Goal: Contribute content: Contribute content

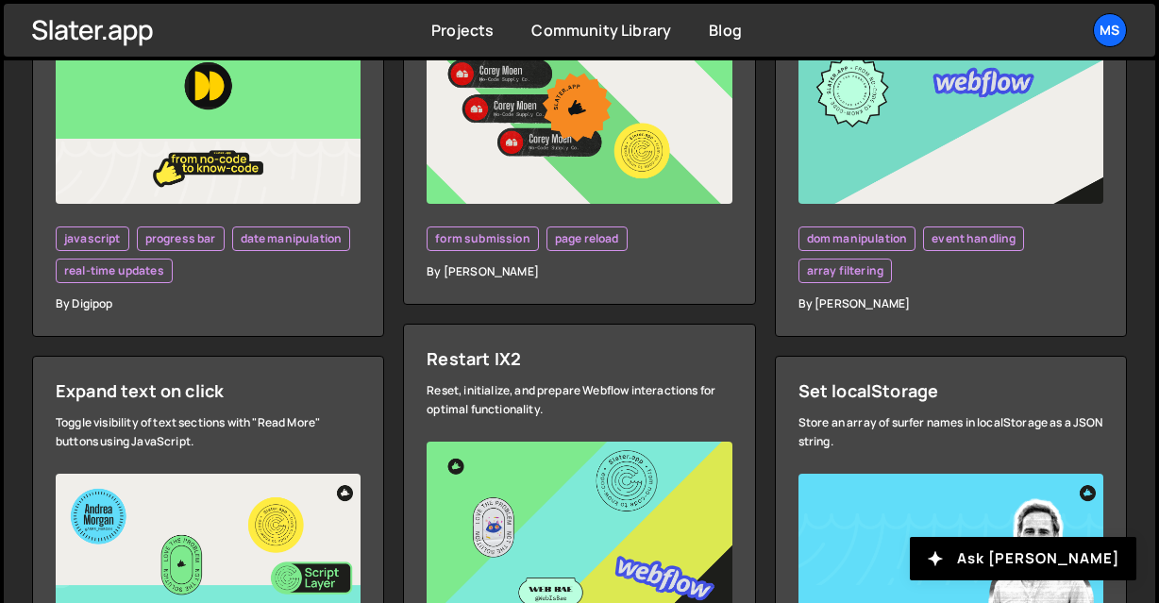
scroll to position [944, 0]
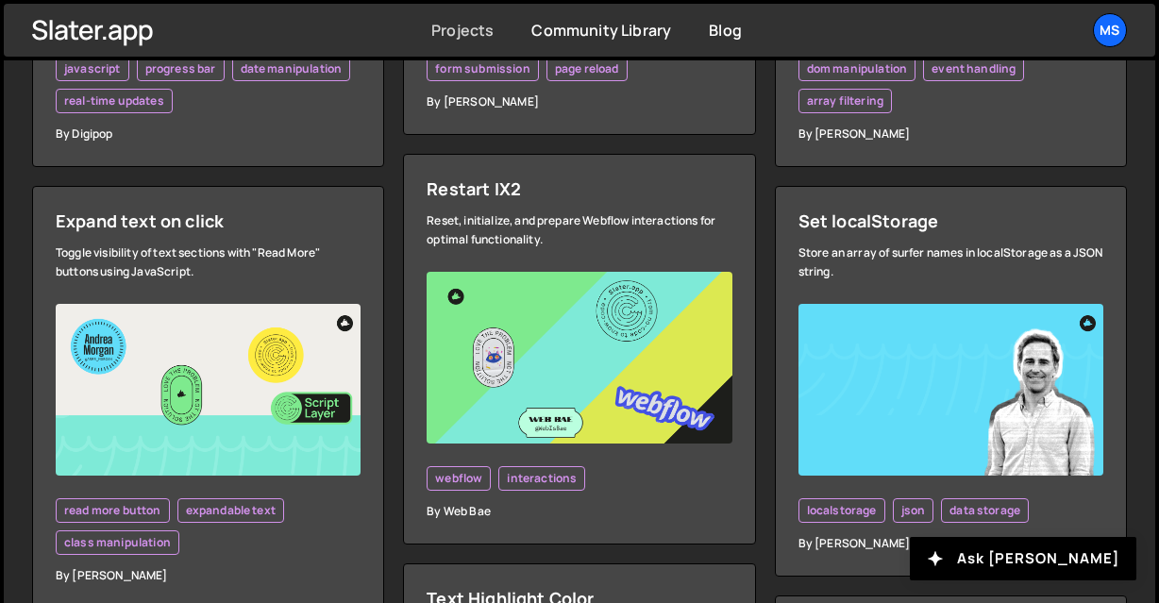
click at [479, 29] on link "Projects" at bounding box center [462, 30] width 62 height 21
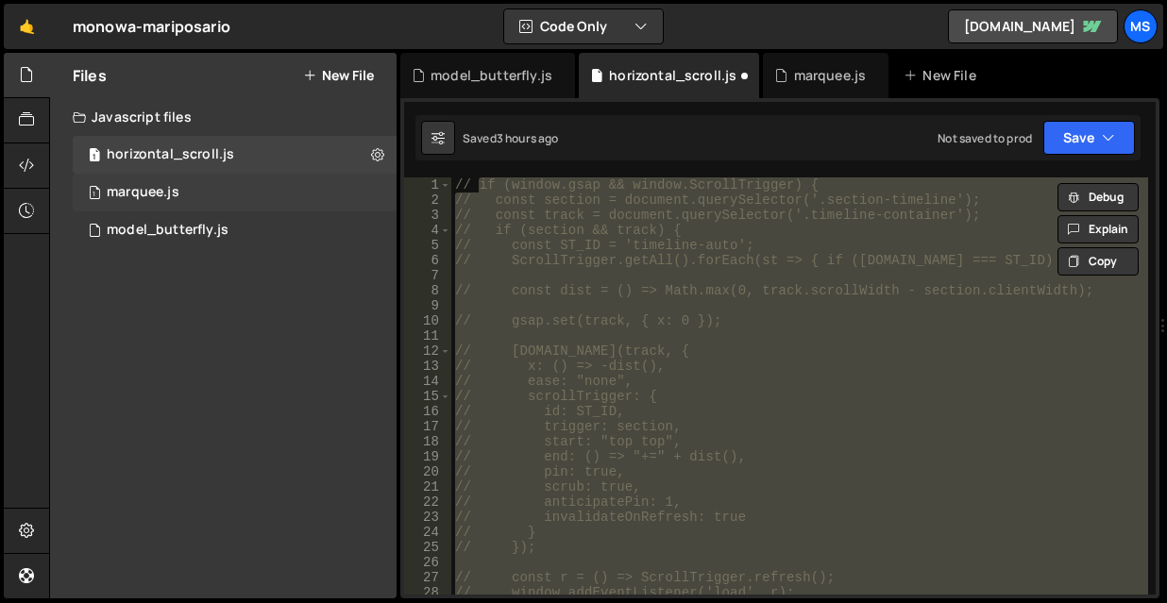
click at [168, 202] on div "1 marquee.js 0" at bounding box center [235, 193] width 324 height 38
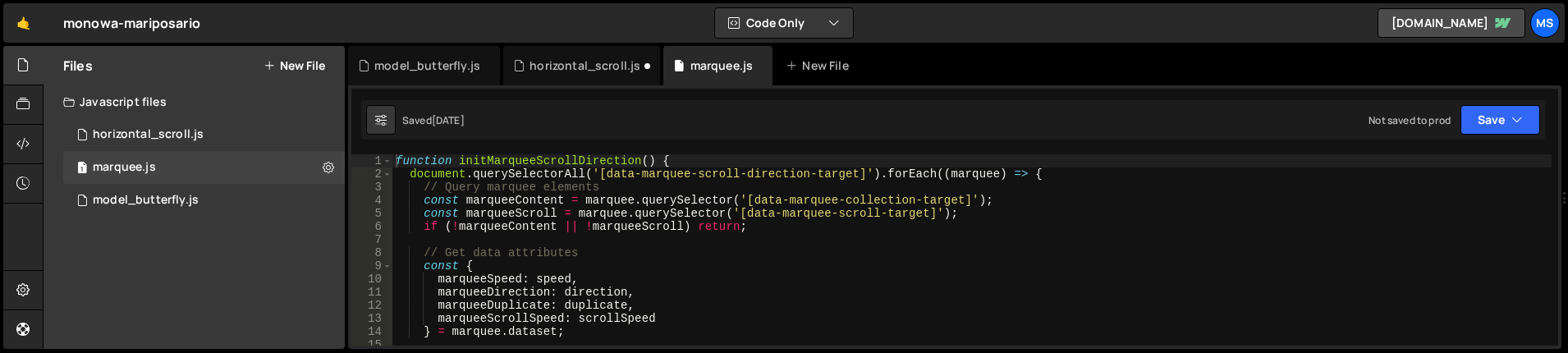
click at [869, 339] on div "function initMarqueeScrollDirection ( ) { document . querySelectorAll ( '[data-…" at bounding box center [971, 263] width 1159 height 217
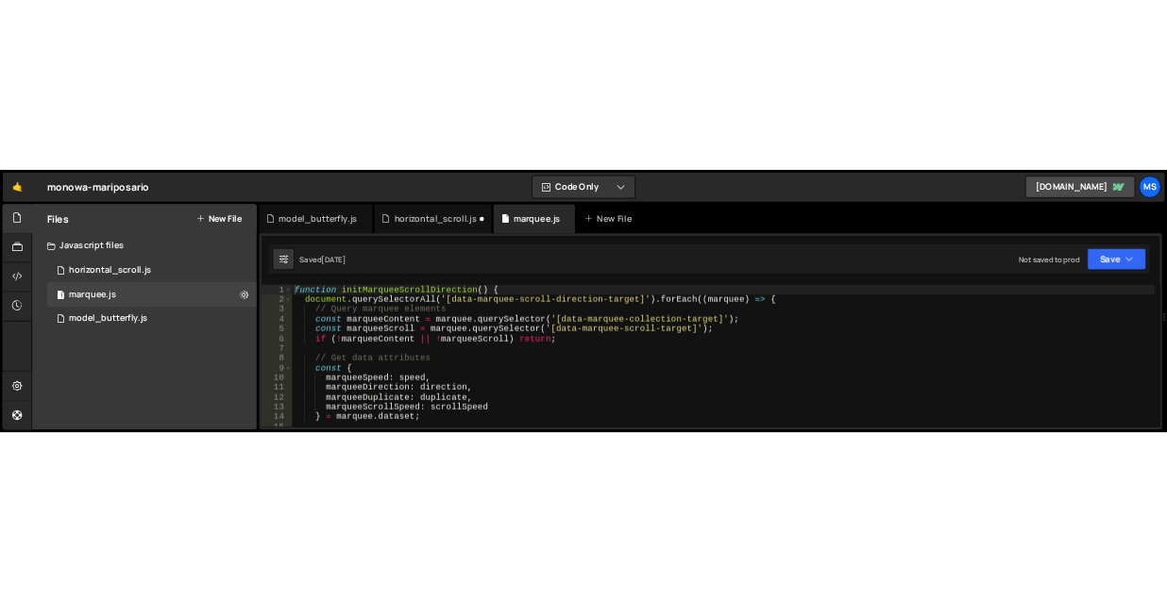
scroll to position [7, 0]
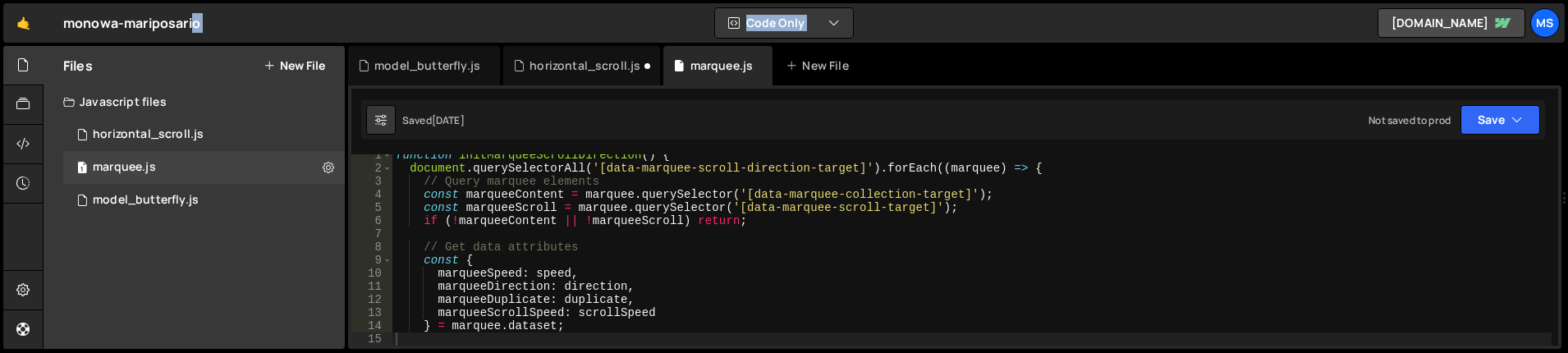
drag, startPoint x: 912, startPoint y: 28, endPoint x: 948, endPoint y: -345, distance: 374.7
click at [948, 0] on html "Projects Community Library Blog ms Projects Your Teams Invite team member Accou…" at bounding box center [784, 176] width 1568 height 353
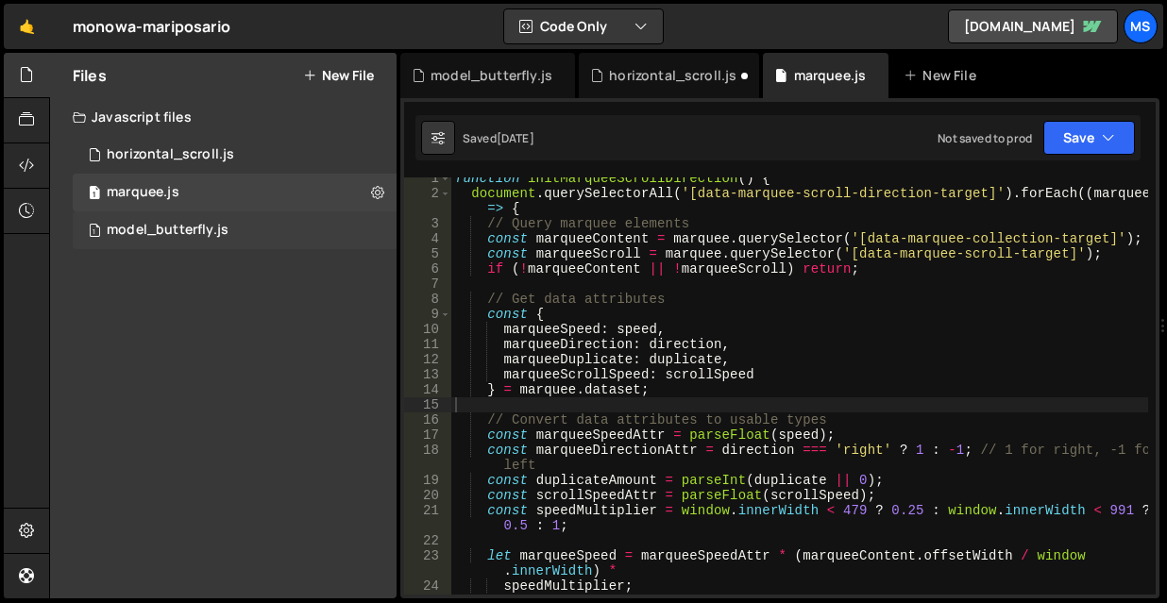
click at [160, 225] on div "model_butterfly.js" at bounding box center [168, 230] width 122 height 17
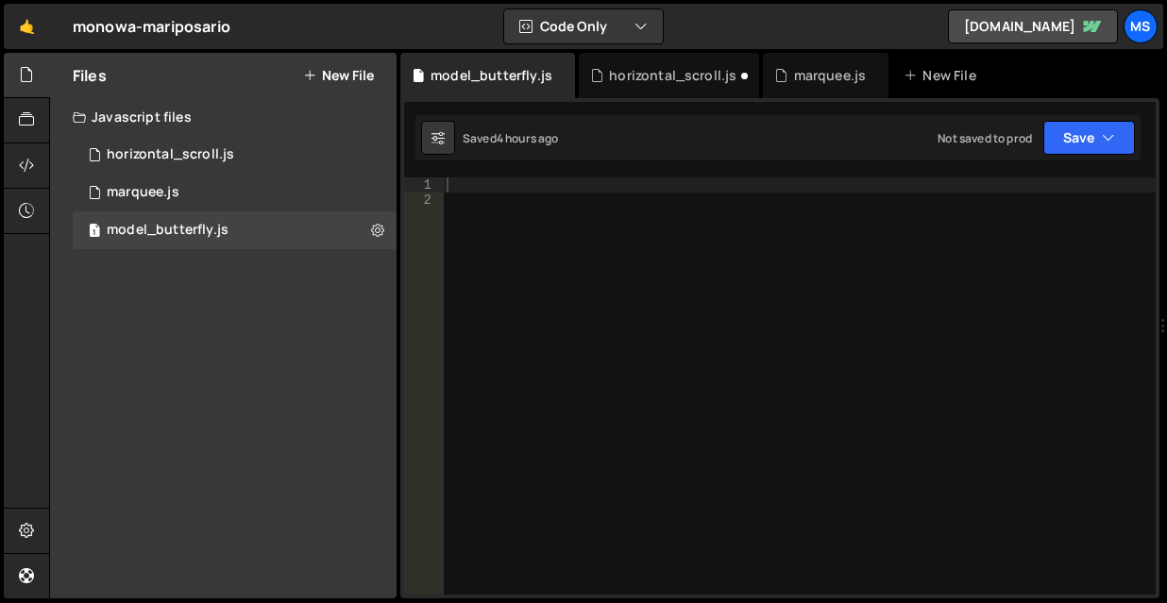
click at [670, 263] on div at bounding box center [799, 400] width 713 height 447
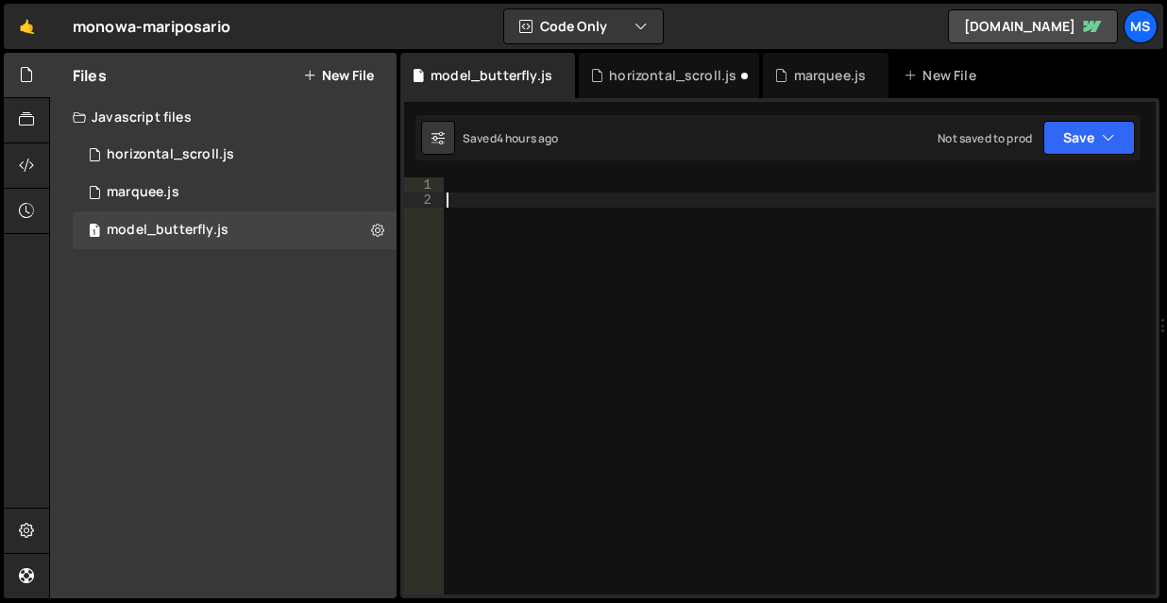
paste textarea "}"
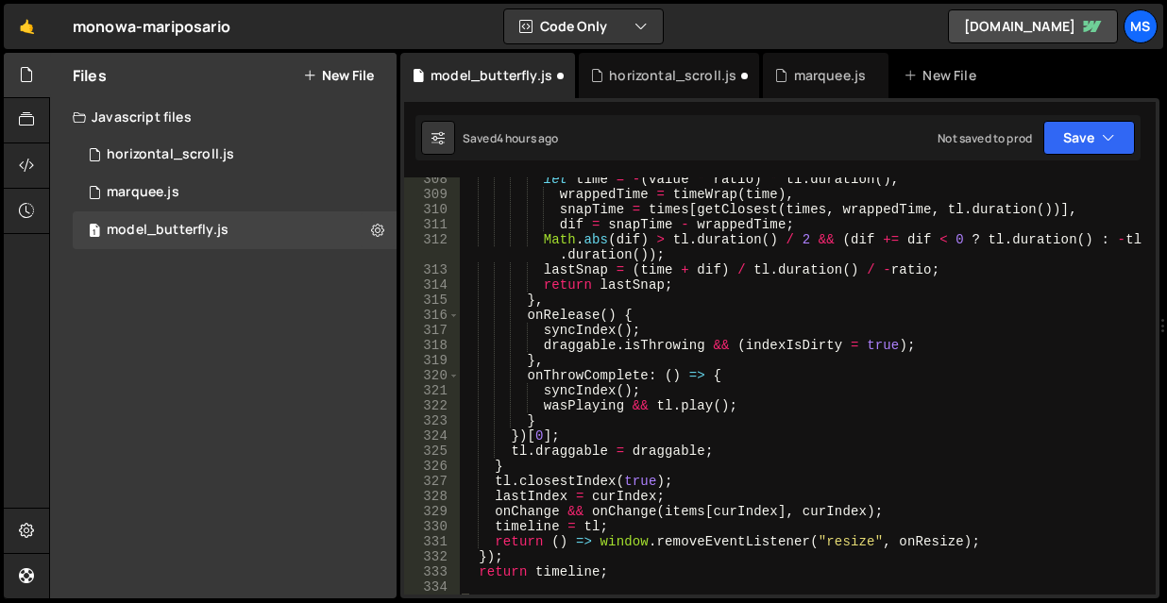
type textarea "wrappedTime = timeWrap(time),"
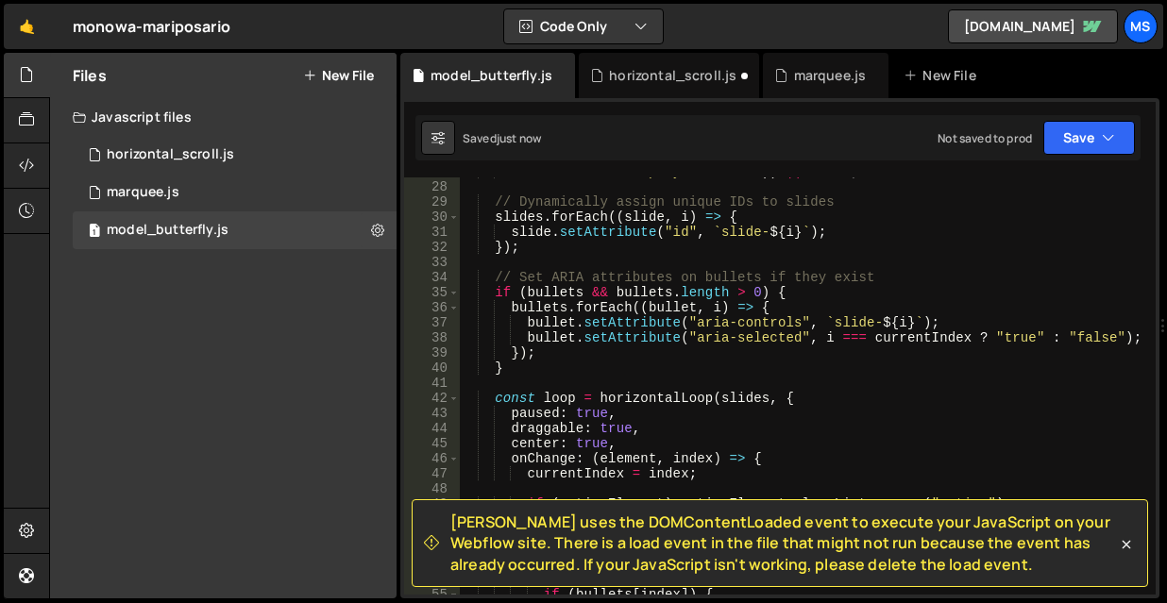
scroll to position [0, 0]
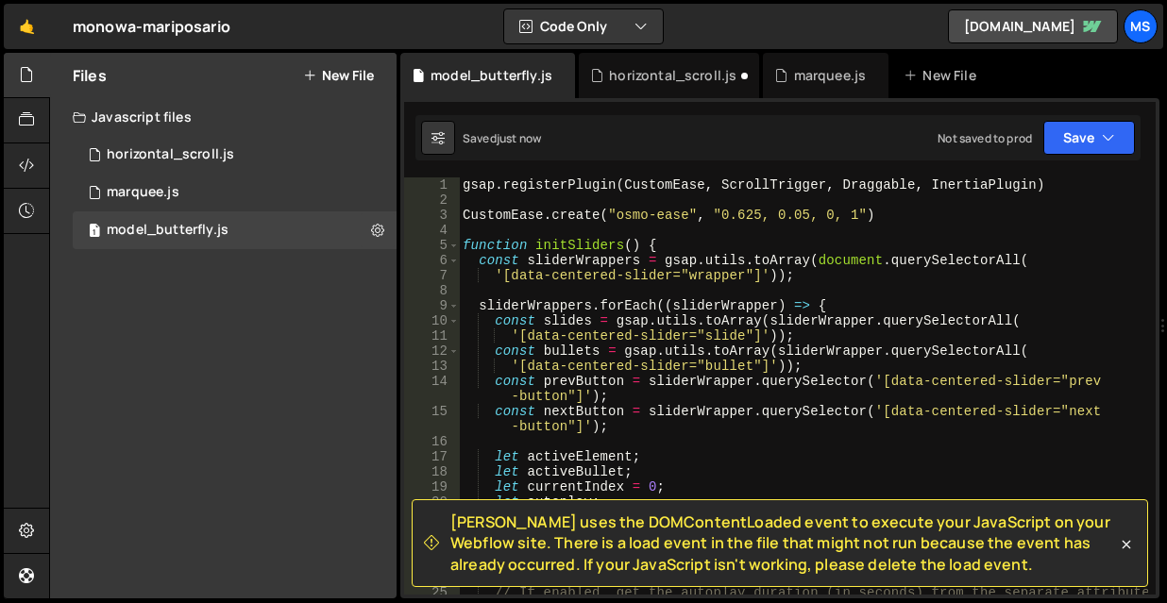
click at [536, 226] on div "gsap . registerPlugin ( CustomEase , ScrollTrigger , Draggable , InertiaPlugin …" at bounding box center [803, 400] width 689 height 447
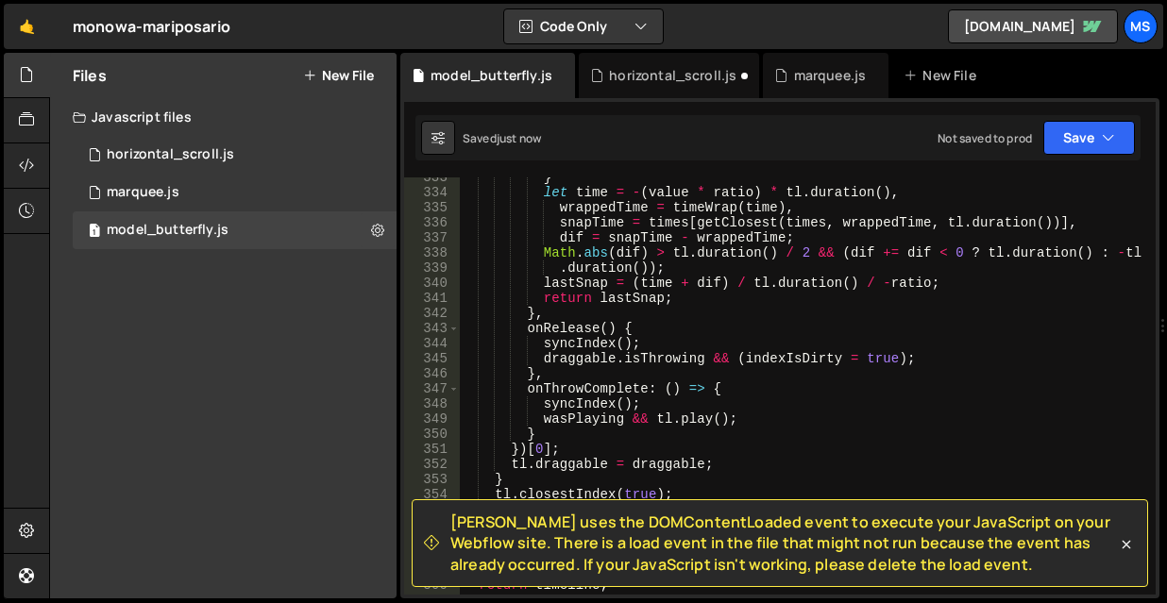
scroll to position [5492, 0]
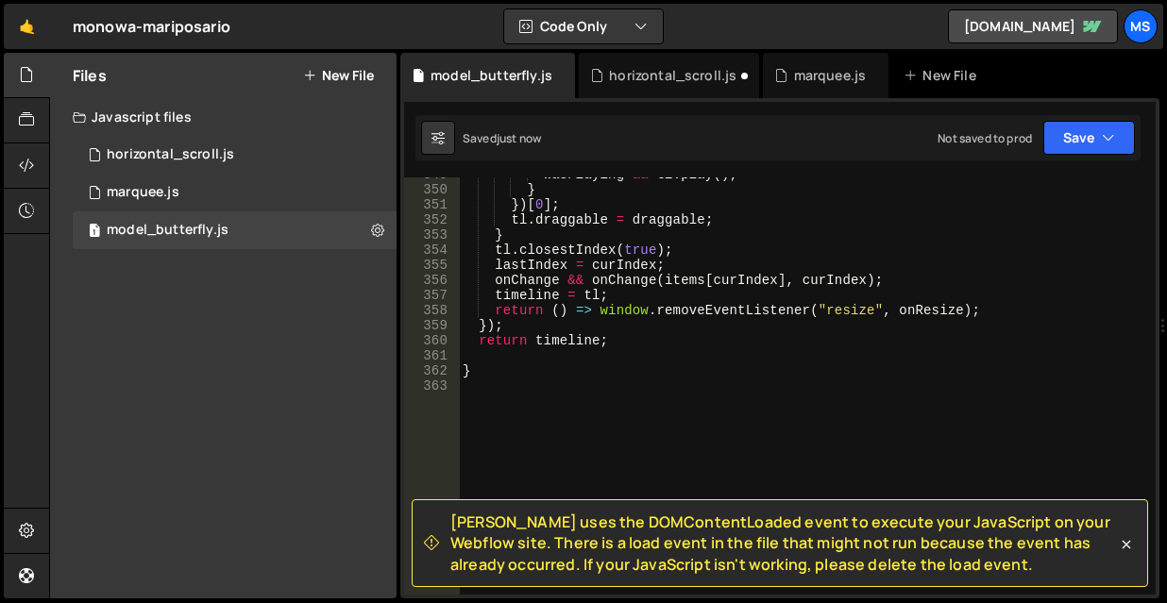
click at [667, 393] on div "wasPlaying && tl . play ( ) ; } }) [ 0 ] ; tl . draggable = draggable ; } tl . …" at bounding box center [803, 390] width 689 height 447
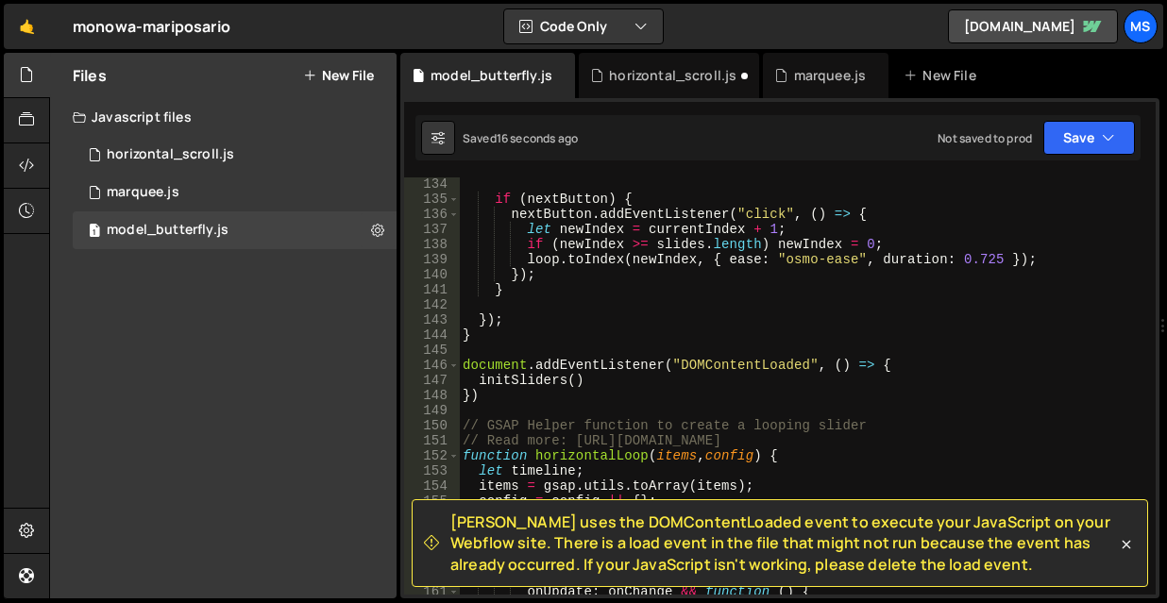
scroll to position [2055, 0]
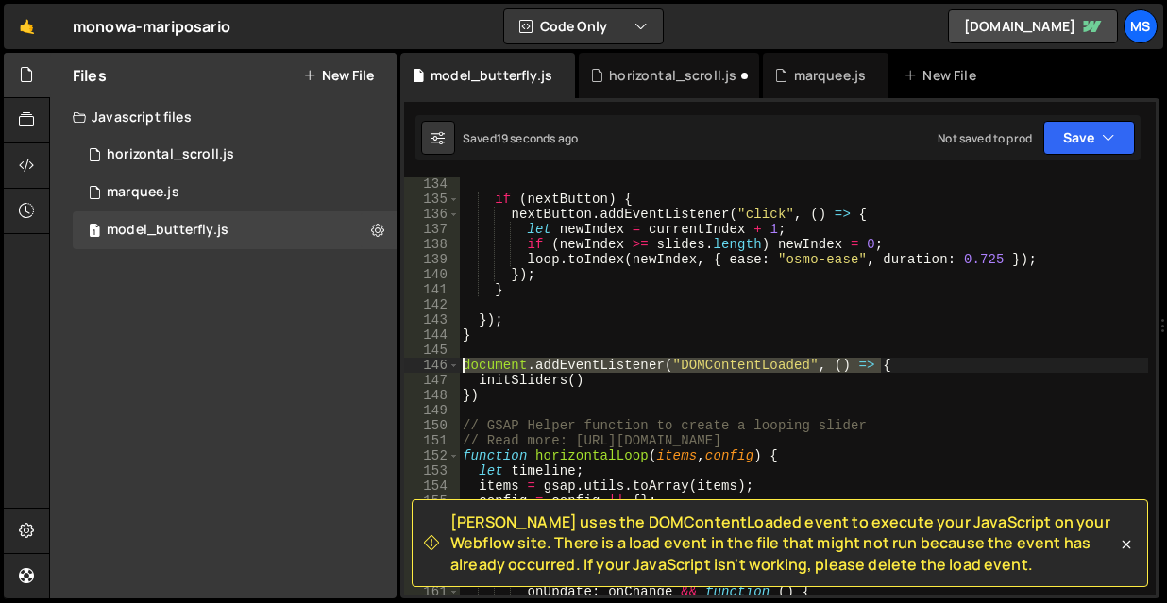
drag, startPoint x: 897, startPoint y: 361, endPoint x: 394, endPoint y: 368, distance: 503.1
click at [394, 368] on div "Files New File Javascript files 1 horizontal_scroll.js 0 1 marquee.js 0 1 model…" at bounding box center [607, 326] width 1117 height 546
type textarea "document.addEventListener("DOMContentLoaded", () => {"
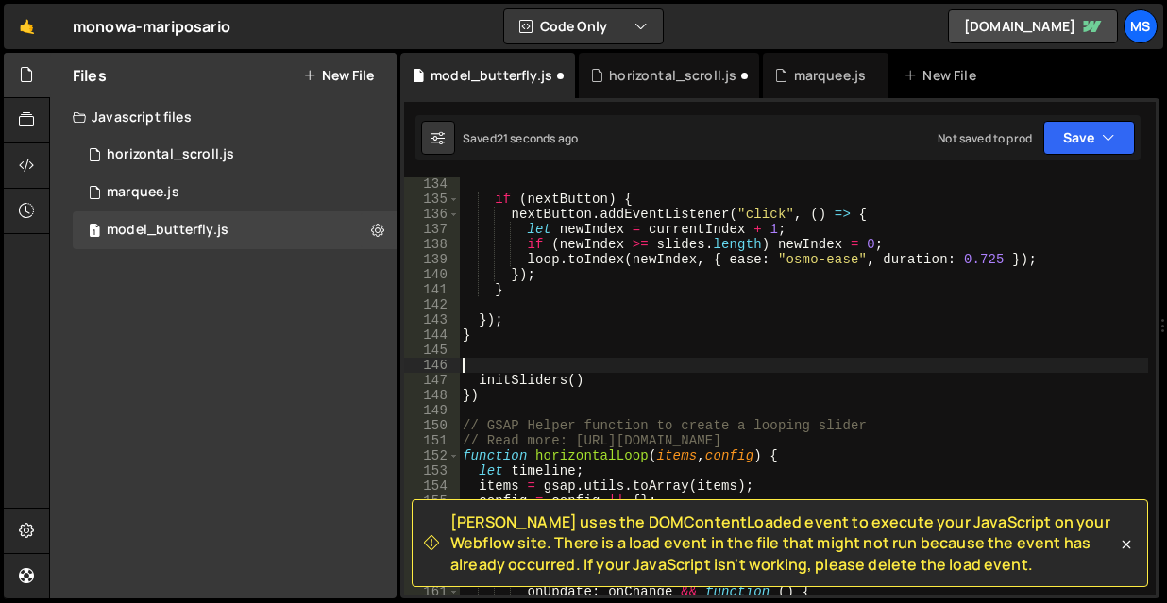
drag, startPoint x: 479, startPoint y: 395, endPoint x: 372, endPoint y: 399, distance: 106.8
click at [372, 399] on div "Files New File Javascript files 1 horizontal_scroll.js 0 1 marquee.js 0 1 model…" at bounding box center [607, 326] width 1117 height 546
type textarea "})"
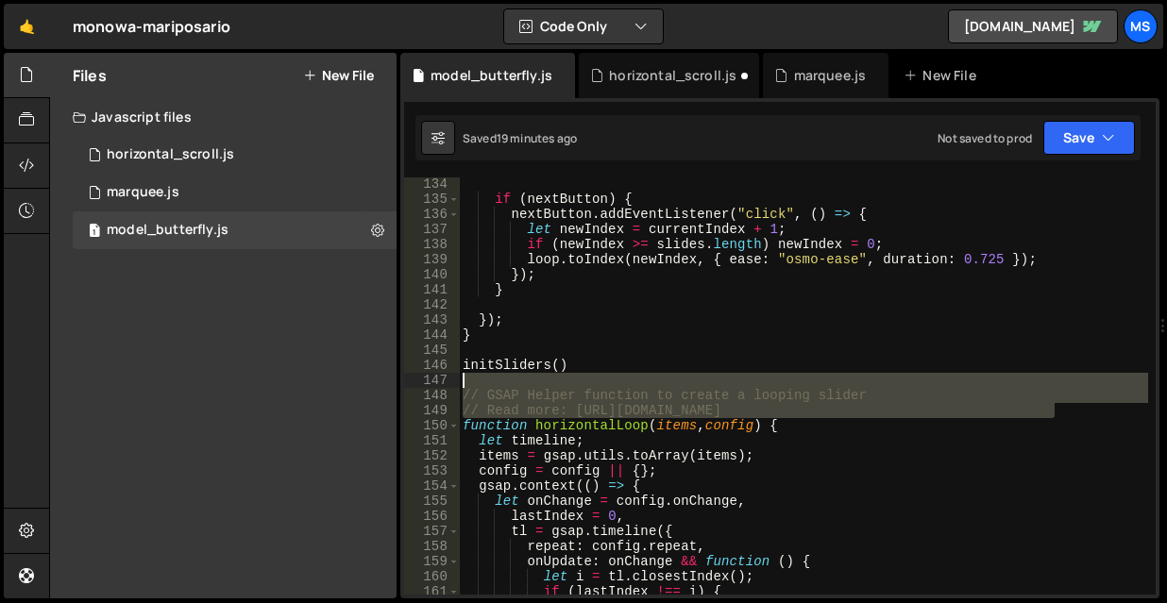
drag, startPoint x: 1083, startPoint y: 410, endPoint x: 412, endPoint y: 387, distance: 671.4
click at [412, 387] on div "// GSAP Helper function to create a looping slider 134 135 136 137 138 139 140 …" at bounding box center [779, 385] width 751 height 417
type textarea "// GSAP Helper function to create a looping slider"
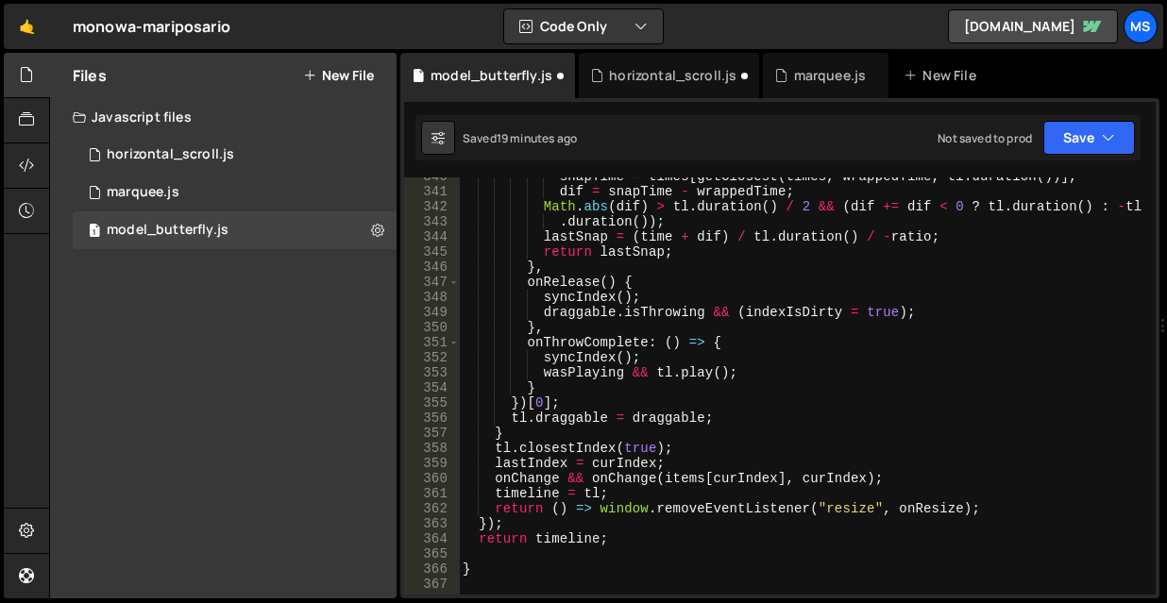
scroll to position [5537, 0]
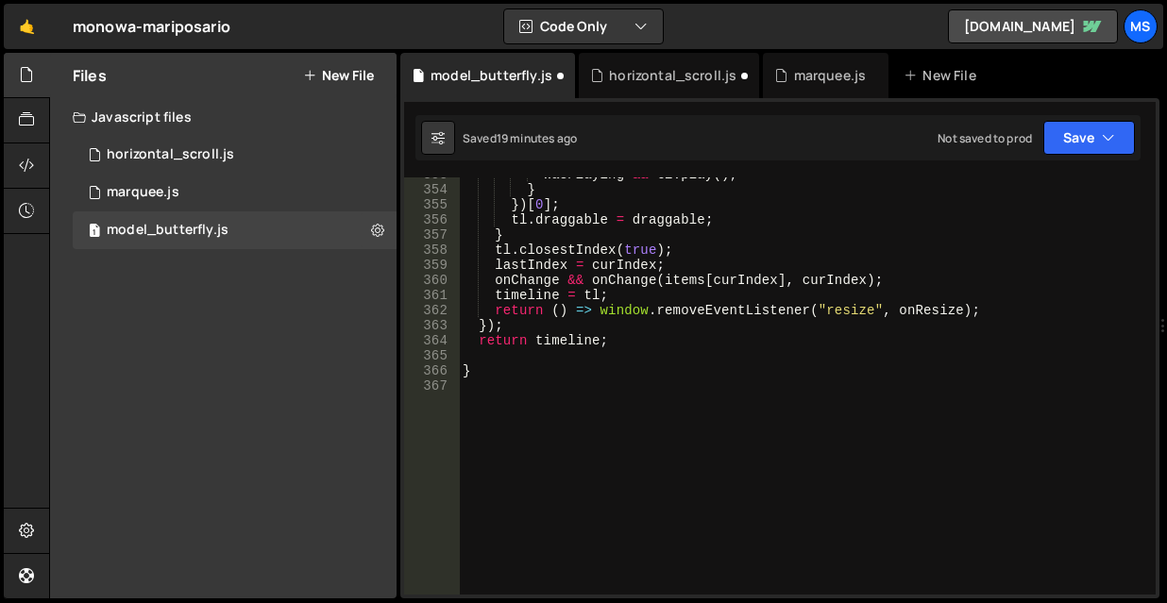
click at [634, 387] on div "wasPlaying && tl . play ( ) ; } }) [ 0 ] ; tl . draggable = draggable ; } tl . …" at bounding box center [803, 390] width 689 height 447
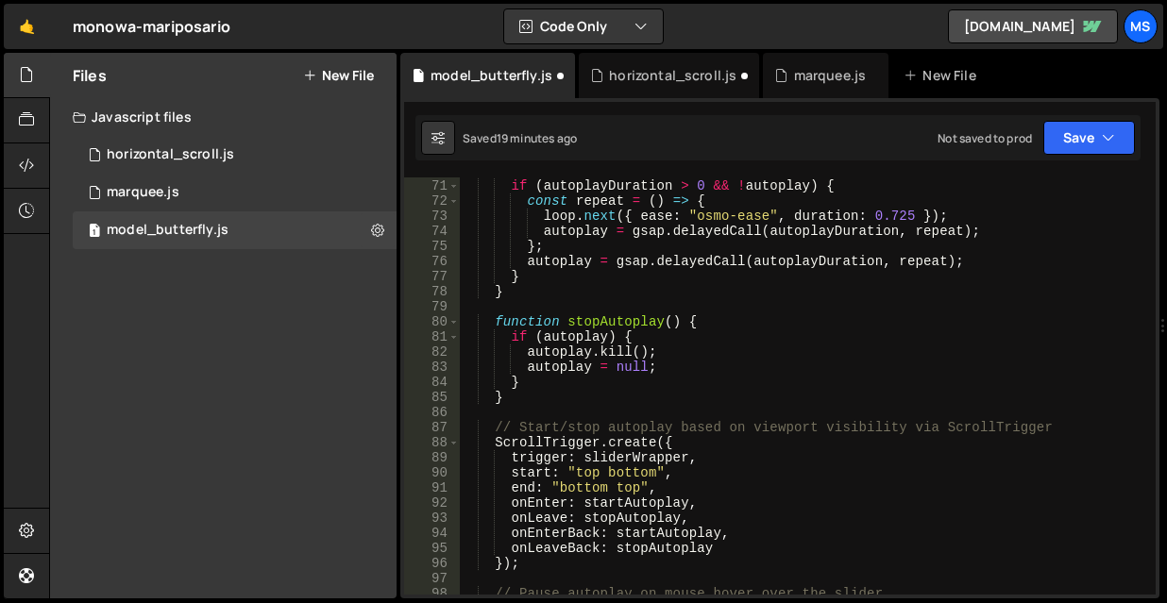
scroll to position [1101, 0]
click at [1083, 423] on div "function startAutoplay ( ) { if ( autoplayDuration > 0 && ! autoplay ) { const …" at bounding box center [803, 386] width 689 height 447
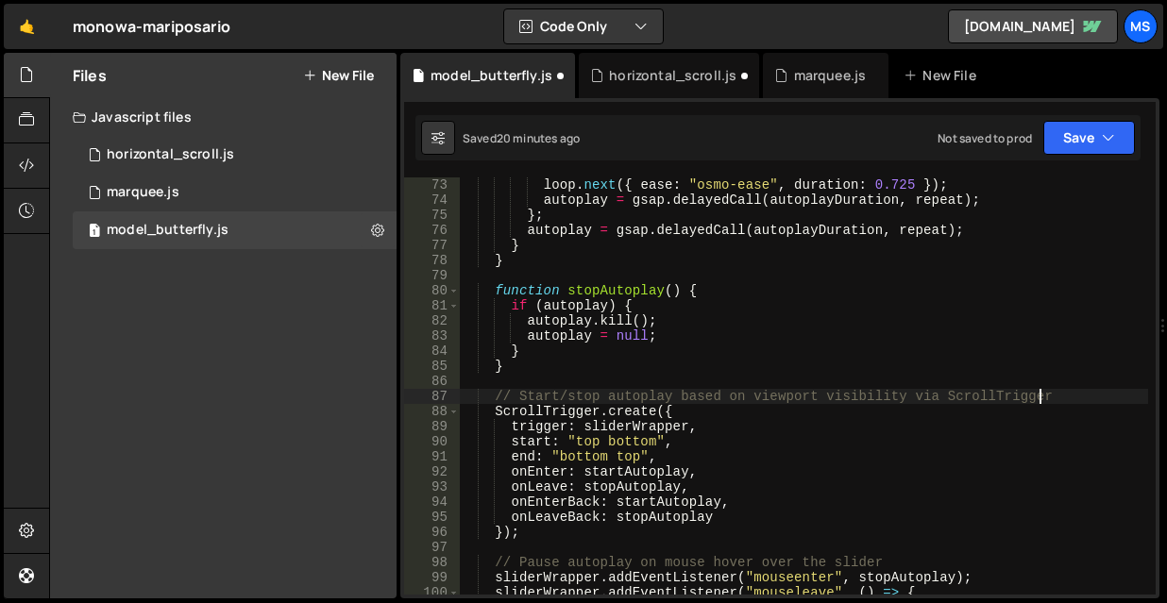
scroll to position [1133, 0]
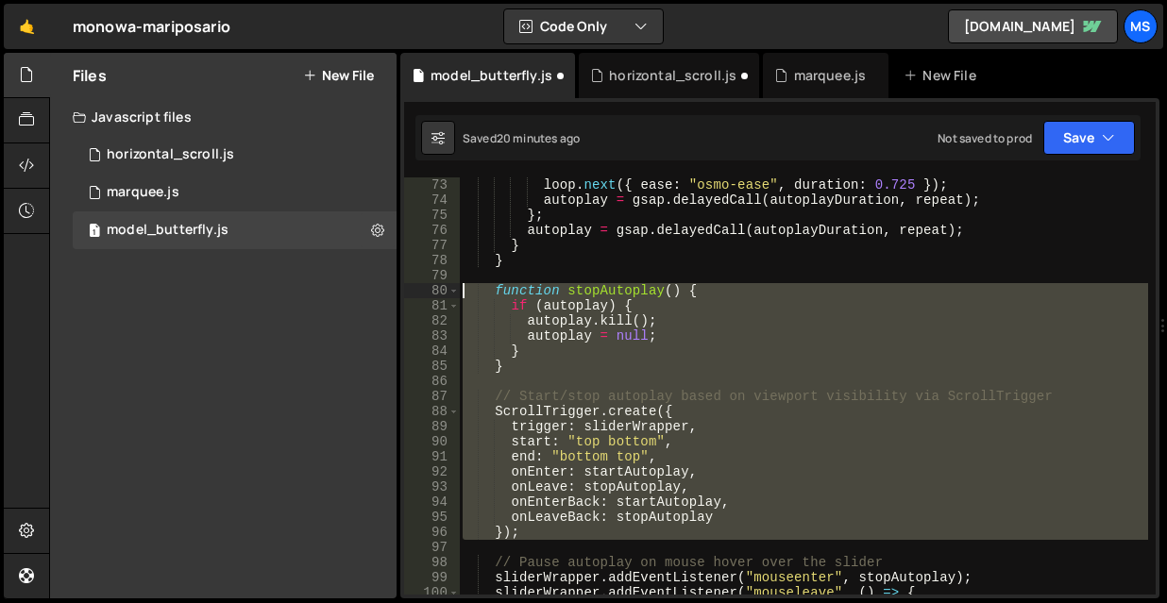
drag, startPoint x: 531, startPoint y: 541, endPoint x: 383, endPoint y: 288, distance: 293.1
click at [383, 288] on div "Files New File Javascript files 1 horizontal_scroll.js 0 1 marquee.js 0 1 model…" at bounding box center [607, 326] width 1117 height 546
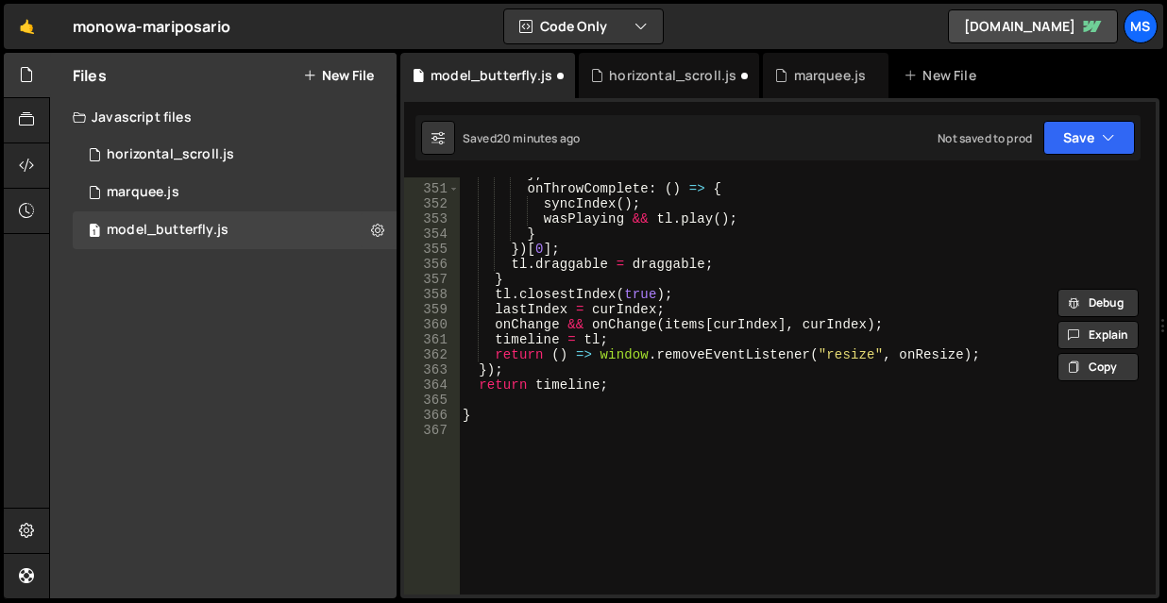
scroll to position [5493, 0]
click at [784, 422] on div "} , onThrowComplete : ( ) => { syncIndex ( ) ; wasPlaying && tl . play ( ) ; } …" at bounding box center [803, 389] width 689 height 447
type textarea "}"
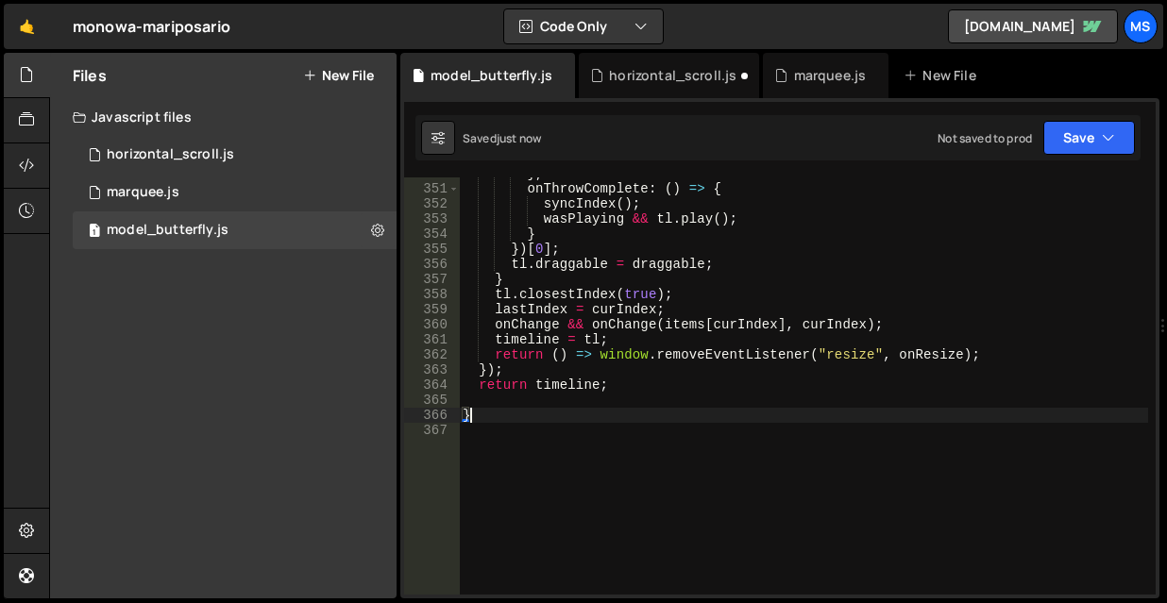
click at [559, 477] on div "} , onThrowComplete : ( ) => { syncIndex ( ) ; wasPlaying && tl . play ( ) ; } …" at bounding box center [803, 389] width 689 height 447
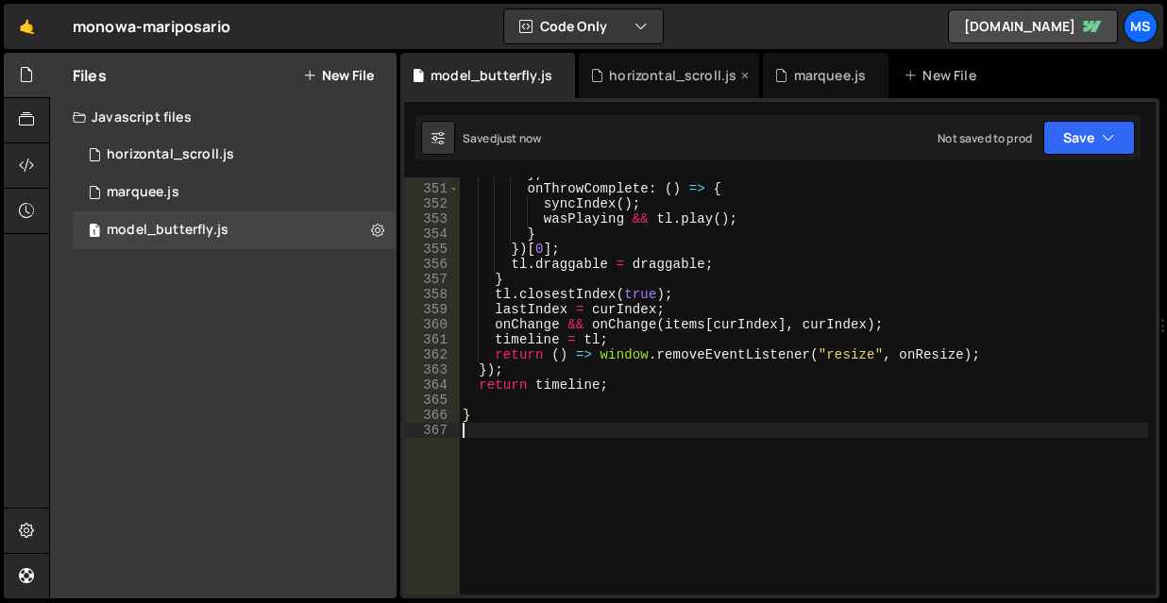
click at [609, 76] on div "horizontal_scroll.js" at bounding box center [672, 75] width 127 height 19
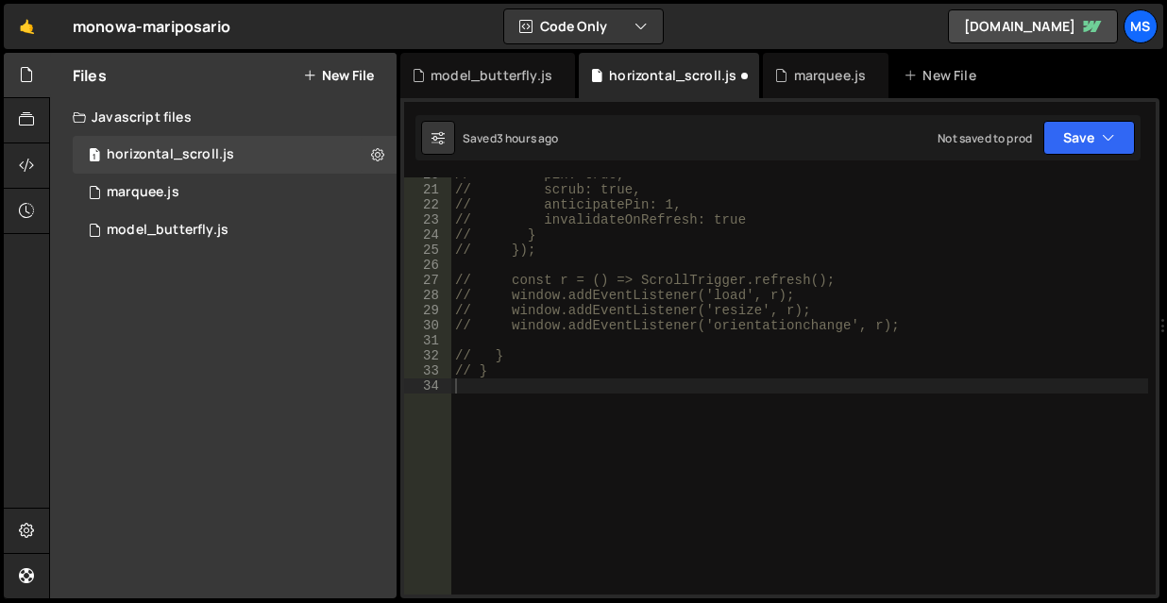
scroll to position [0, 0]
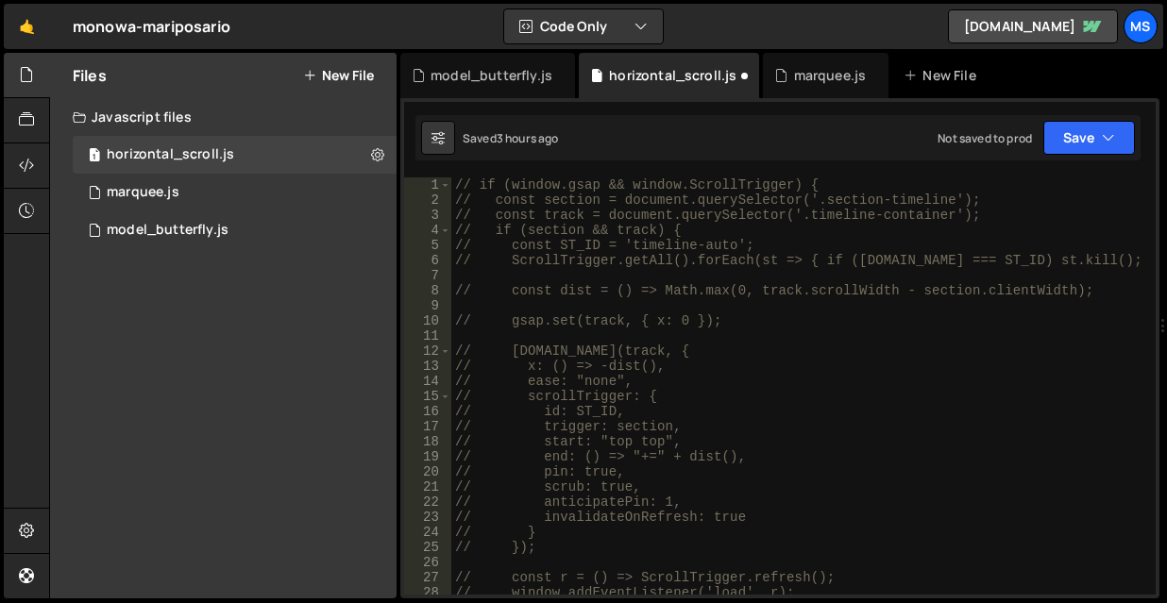
click at [734, 428] on div "// if (window.gsap && window.ScrollTrigger) { // const section = document.query…" at bounding box center [799, 400] width 697 height 447
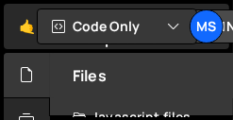
type textarea "// }"
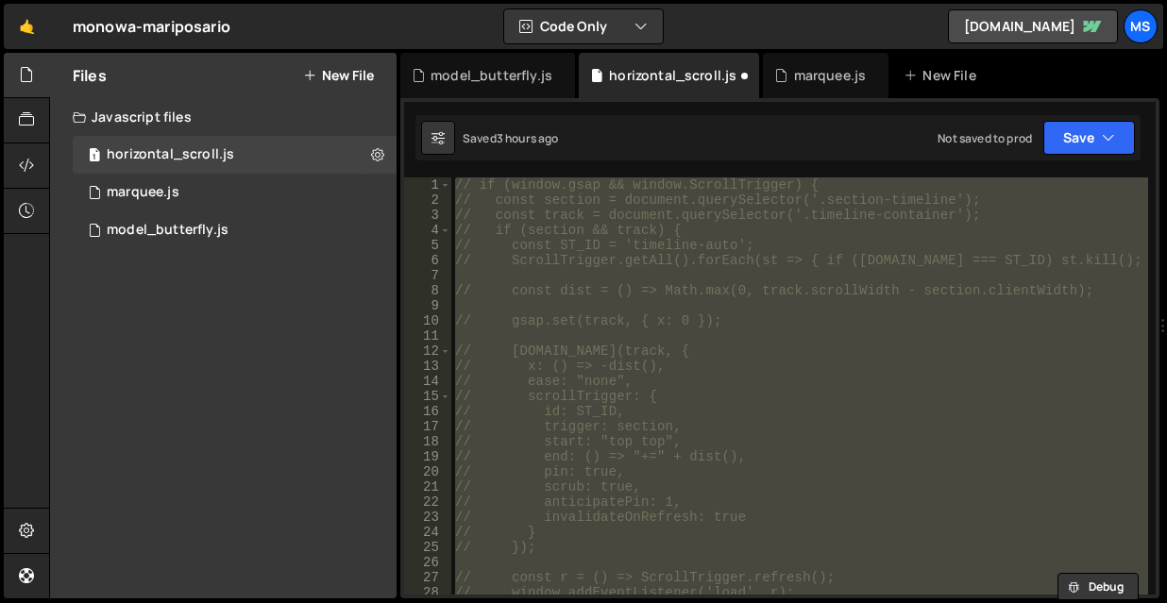
click at [722, 334] on div "// if (window.gsap && window.ScrollTrigger) { // const section = document.query…" at bounding box center [799, 385] width 697 height 417
type textarea "}"
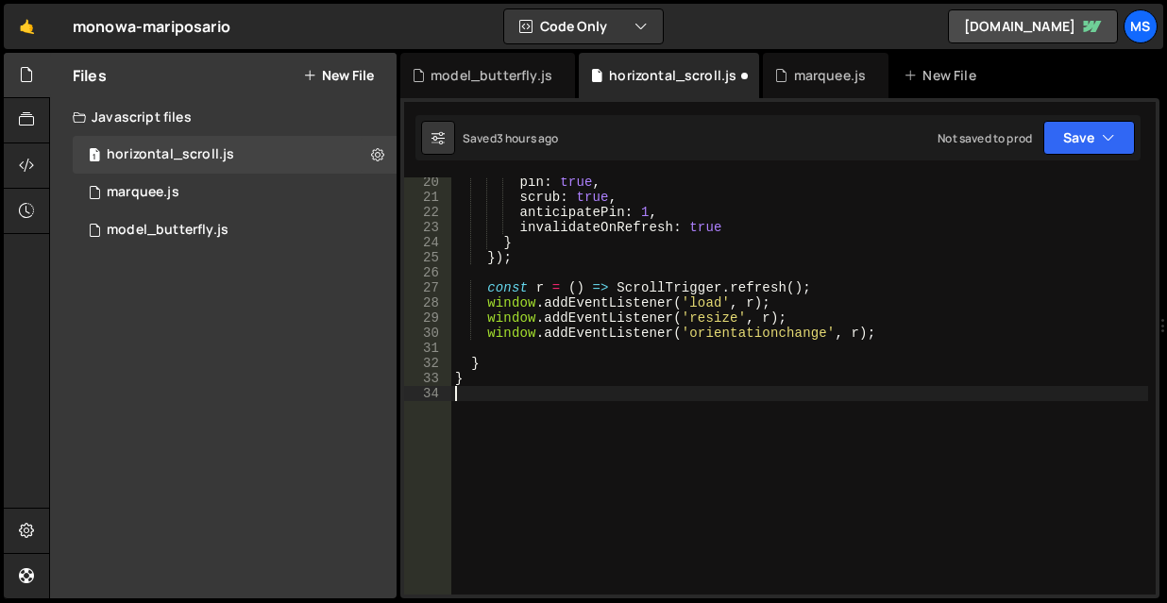
scroll to position [290, 0]
